Goal: Navigation & Orientation: Find specific page/section

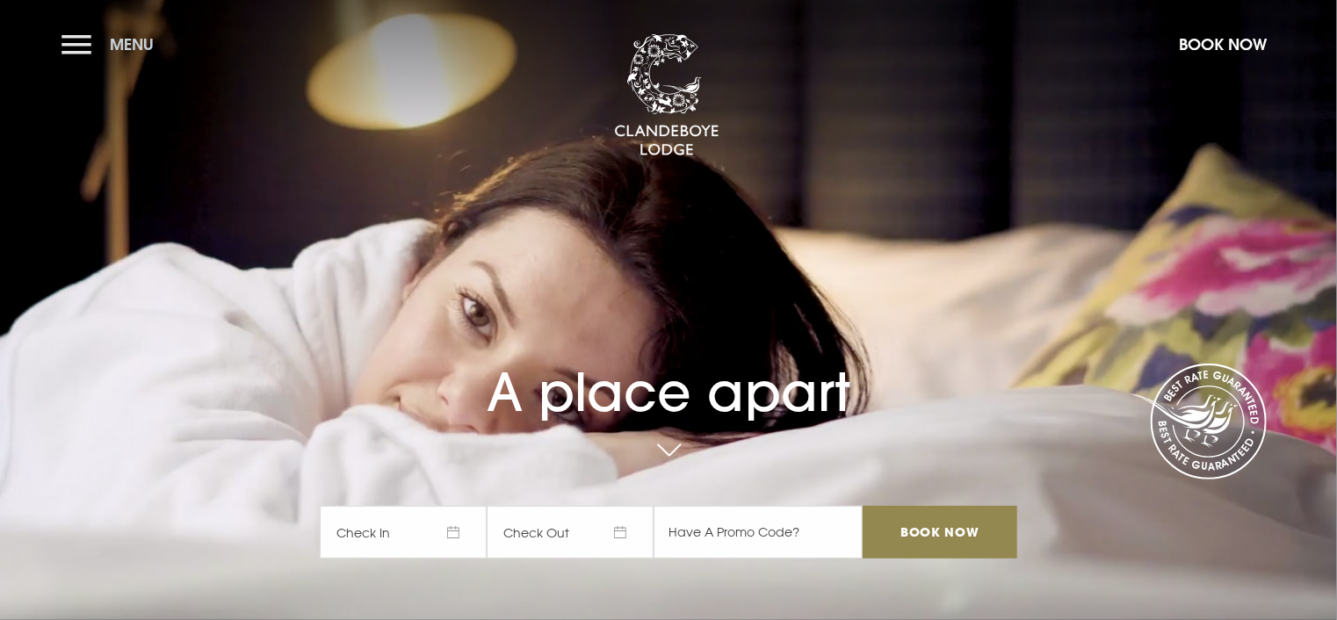
click at [77, 39] on button "Menu" at bounding box center [112, 44] width 101 height 38
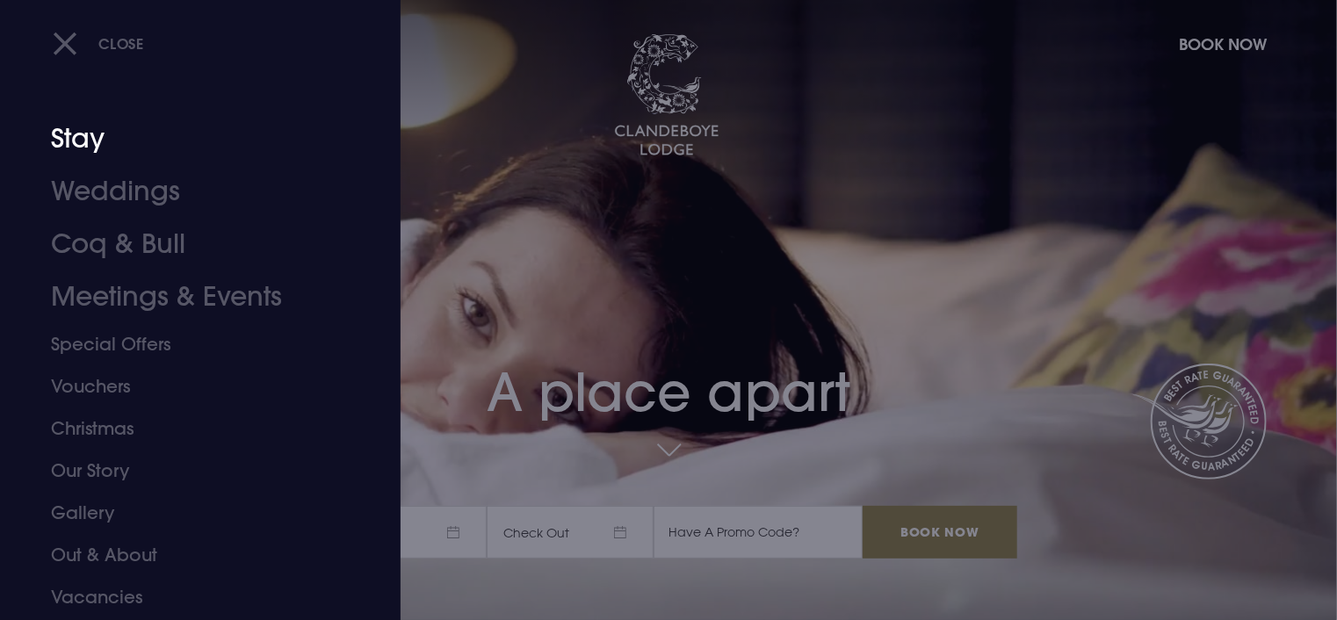
click at [88, 134] on link "Stay" at bounding box center [190, 138] width 278 height 53
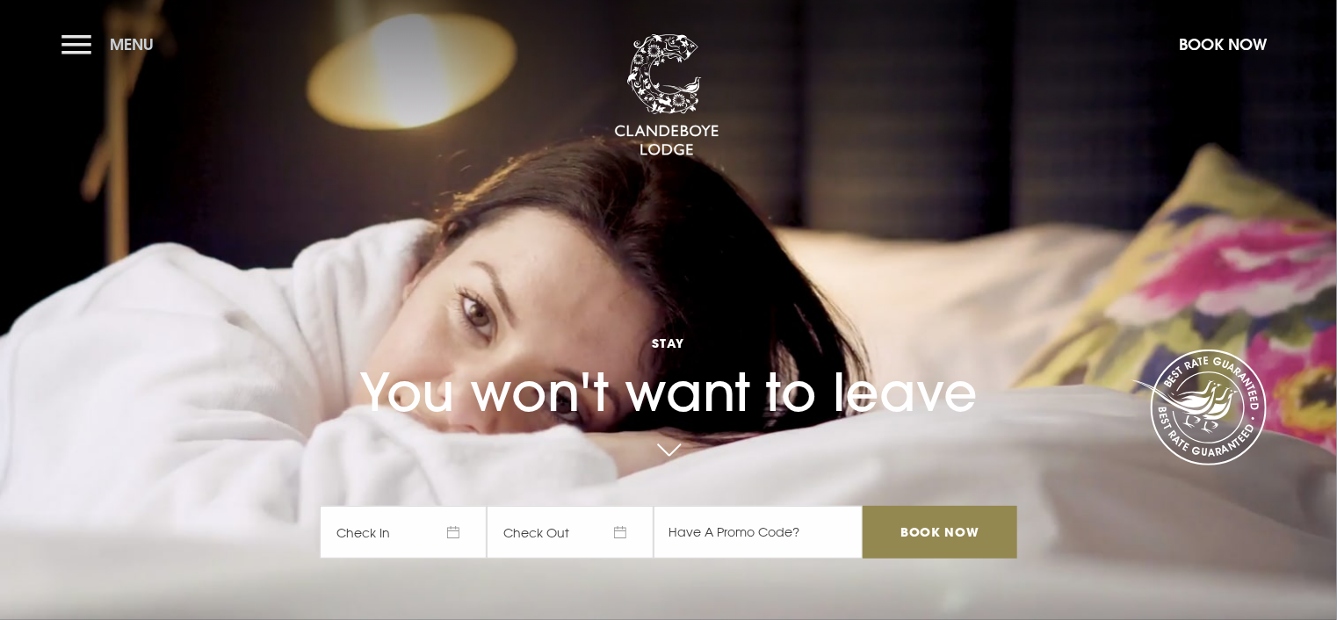
click at [78, 49] on button "Menu" at bounding box center [112, 44] width 101 height 38
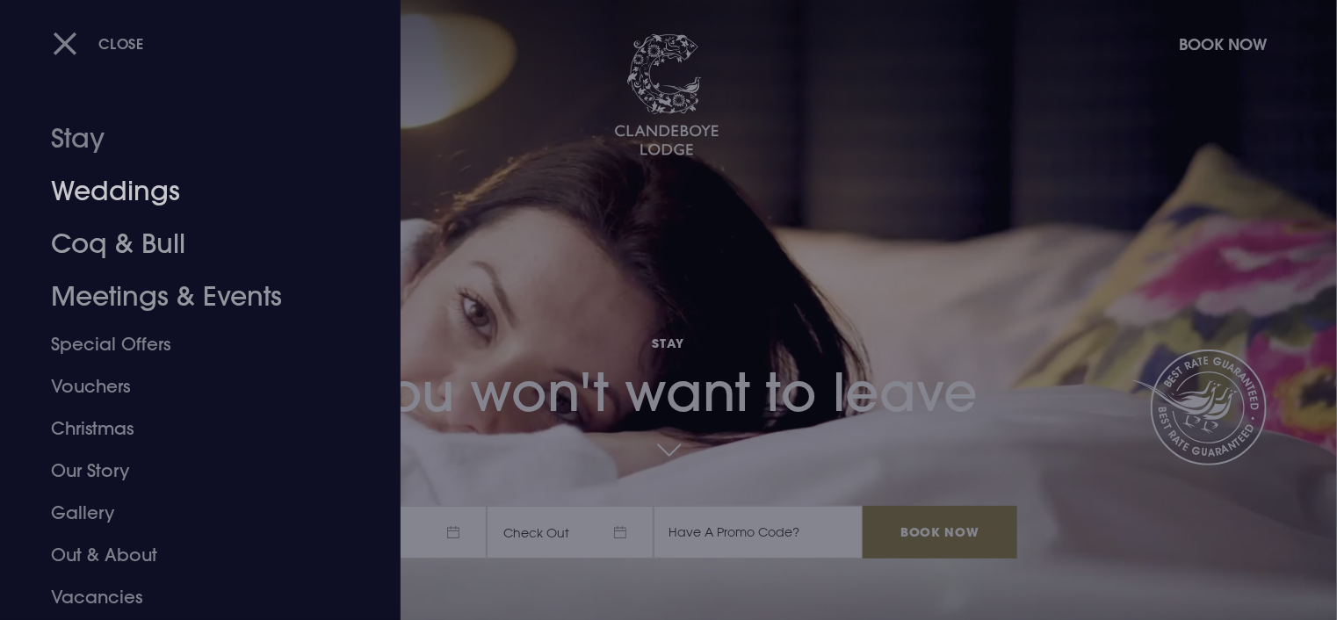
click at [117, 182] on link "Weddings" at bounding box center [190, 191] width 278 height 53
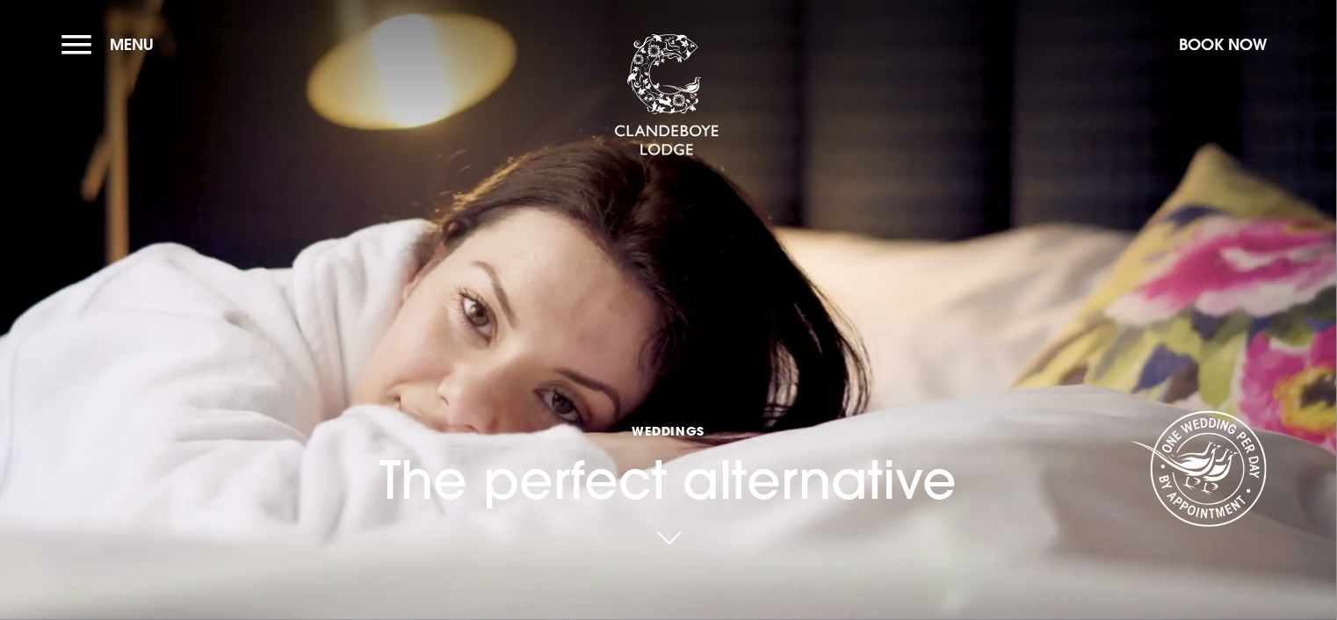
click at [669, 308] on div "Weddings The perfect alternative" at bounding box center [669, 272] width 598 height 644
click at [66, 34] on button "Menu" at bounding box center [112, 44] width 101 height 38
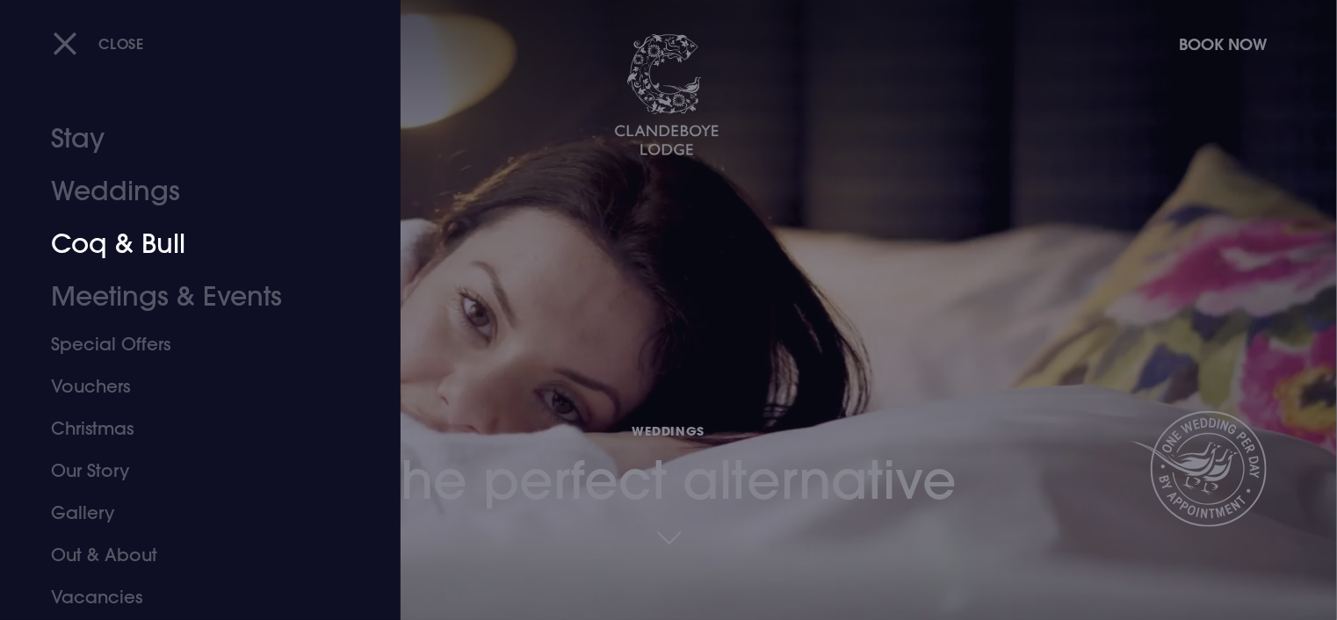
click at [123, 248] on link "Coq & Bull" at bounding box center [190, 244] width 278 height 53
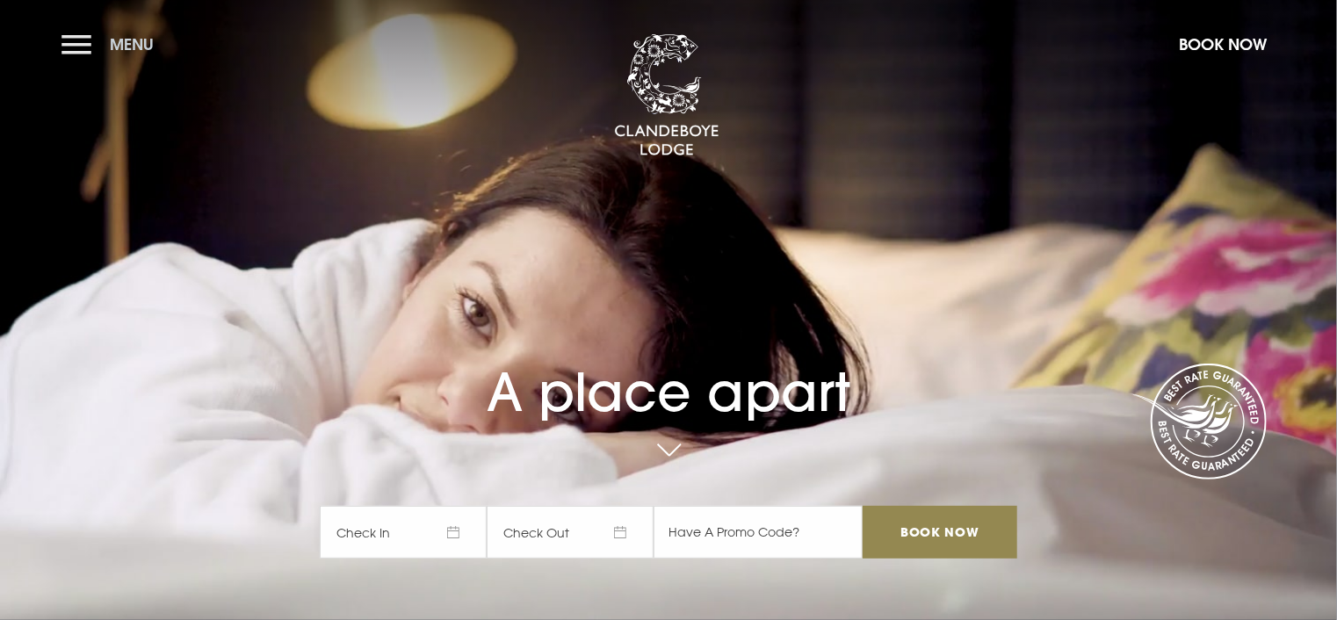
click at [81, 45] on button "Menu" at bounding box center [112, 44] width 101 height 38
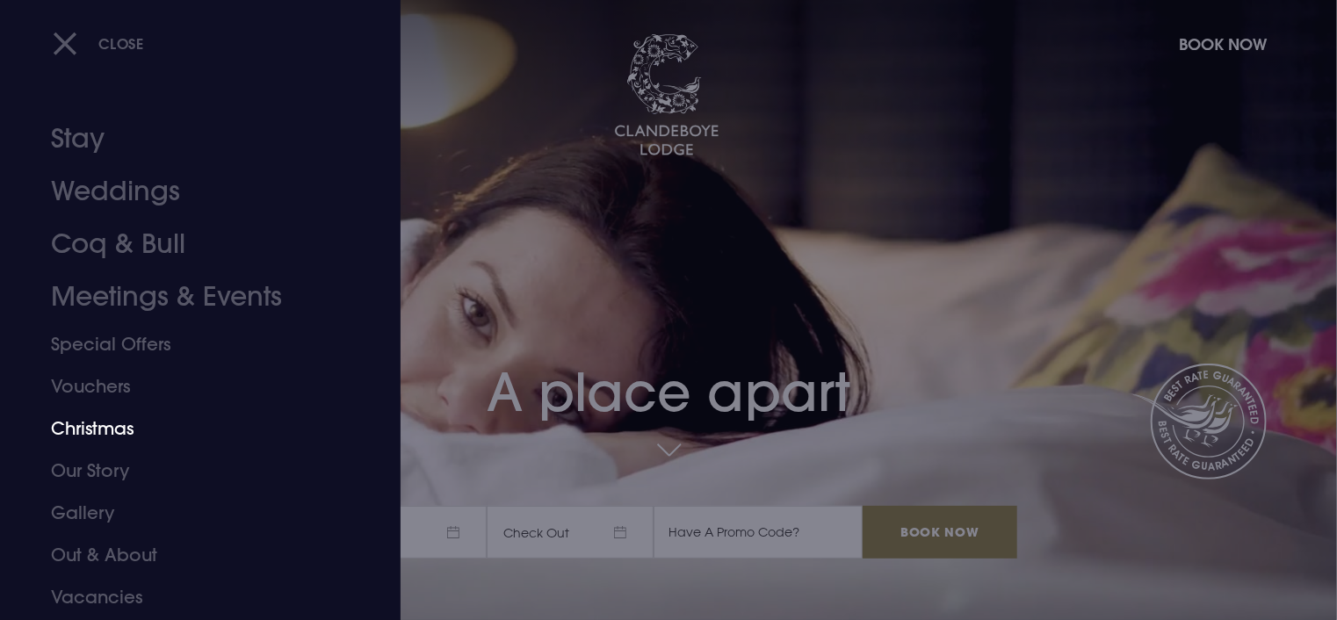
click at [98, 429] on link "Christmas" at bounding box center [190, 429] width 278 height 42
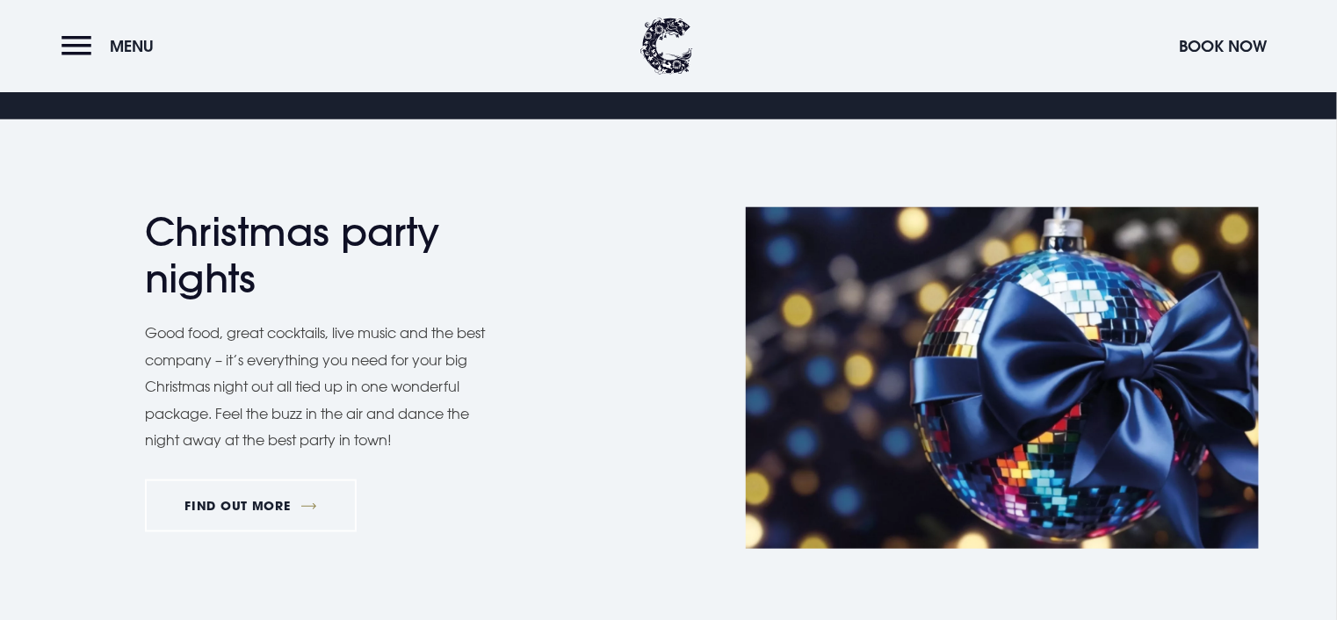
scroll to position [791, 0]
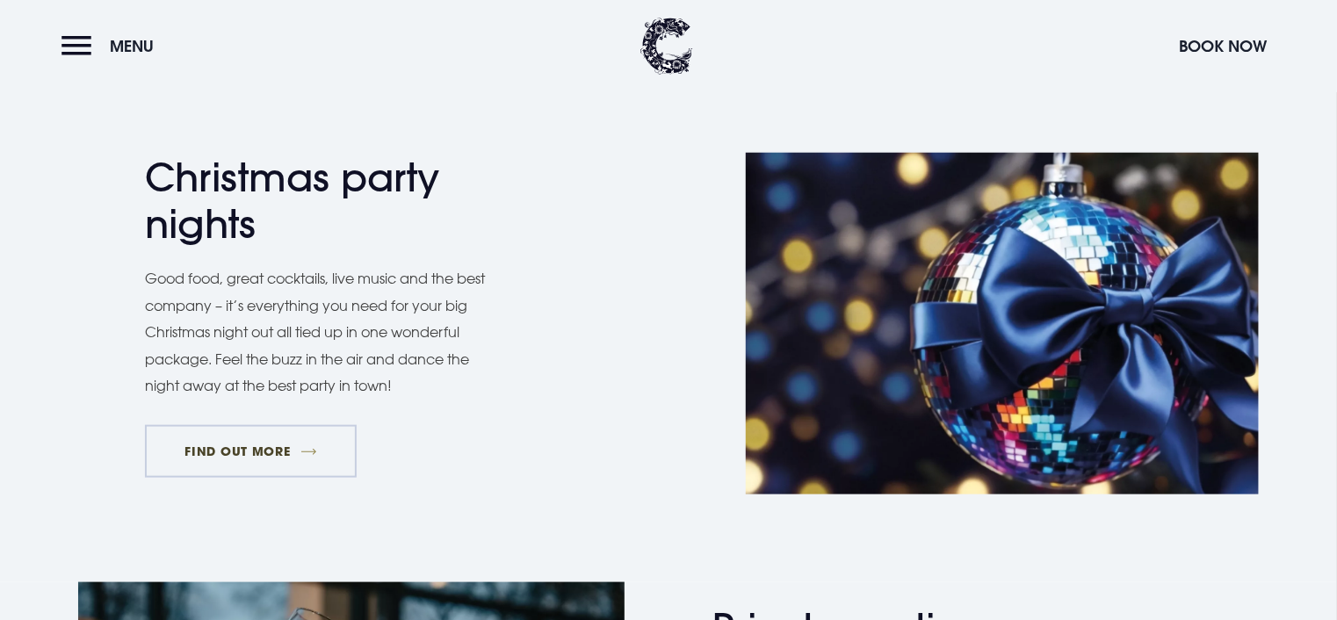
click at [276, 445] on link "FIND OUT MORE" at bounding box center [251, 451] width 212 height 53
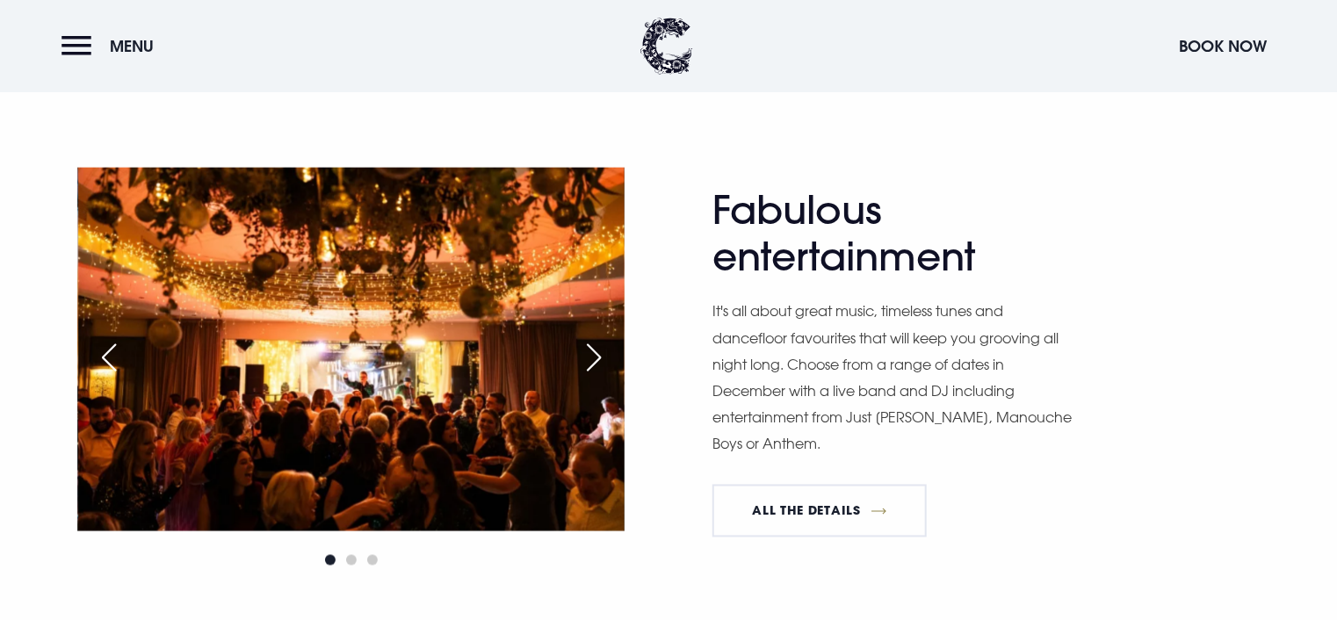
scroll to position [1318, 0]
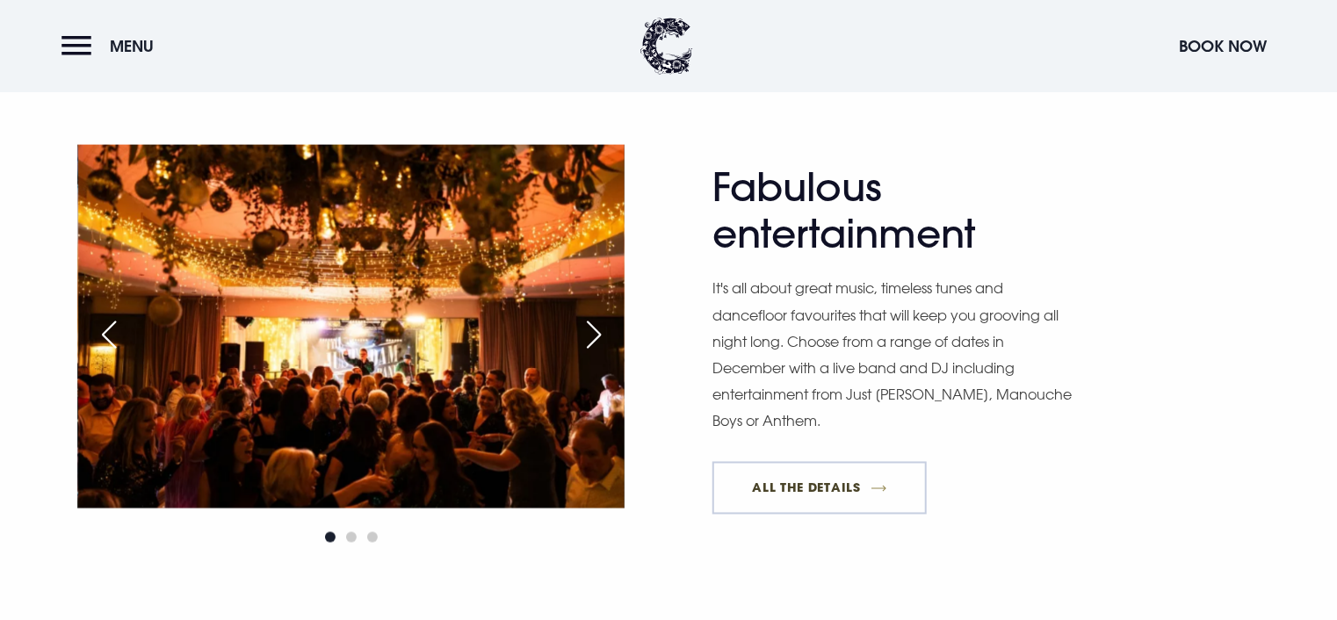
click at [847, 484] on link "All The Details" at bounding box center [820, 488] width 214 height 53
